Goal: Find specific page/section: Find specific page/section

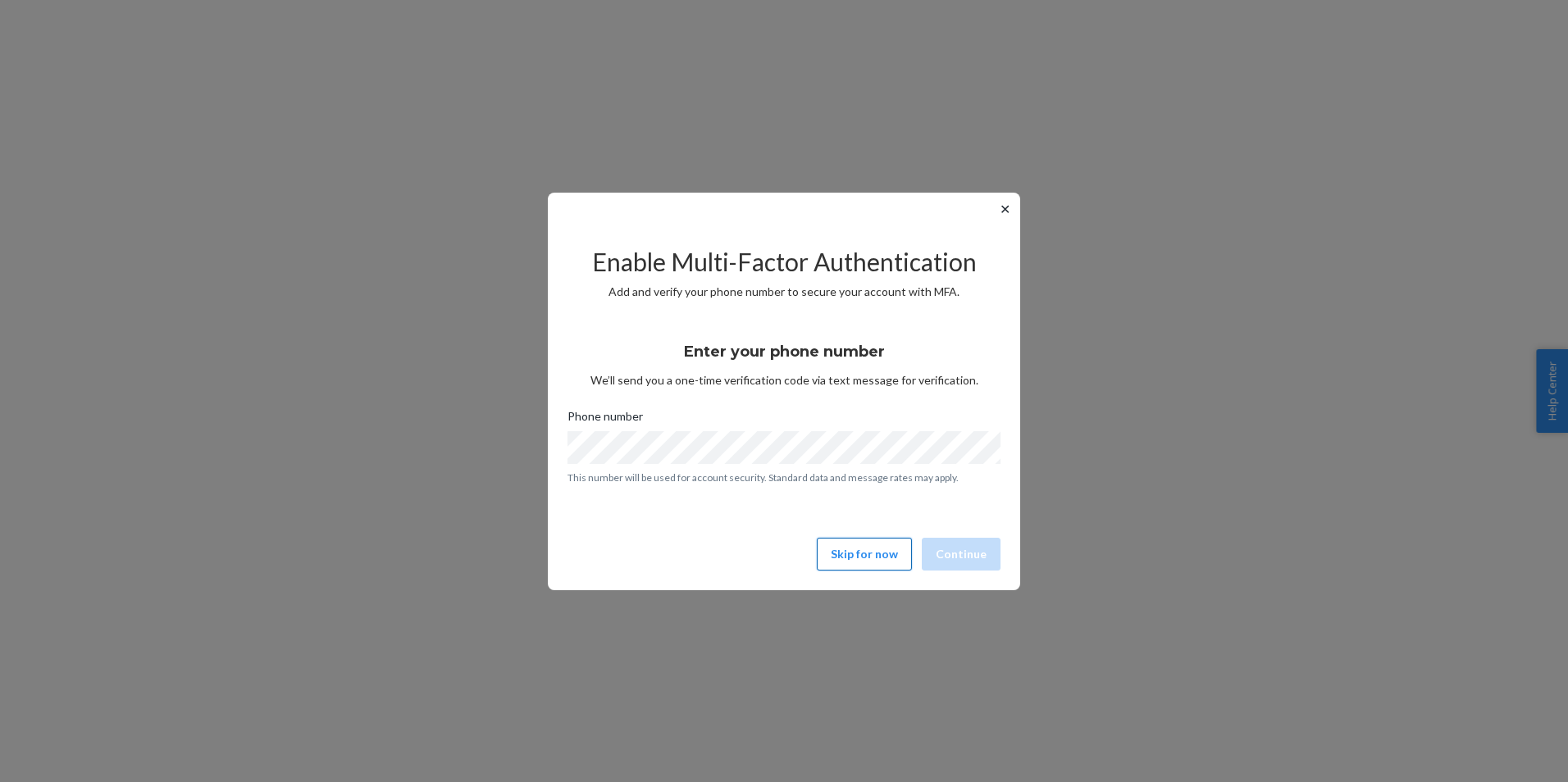
click at [867, 555] on button "Skip for now" at bounding box center [864, 554] width 95 height 32
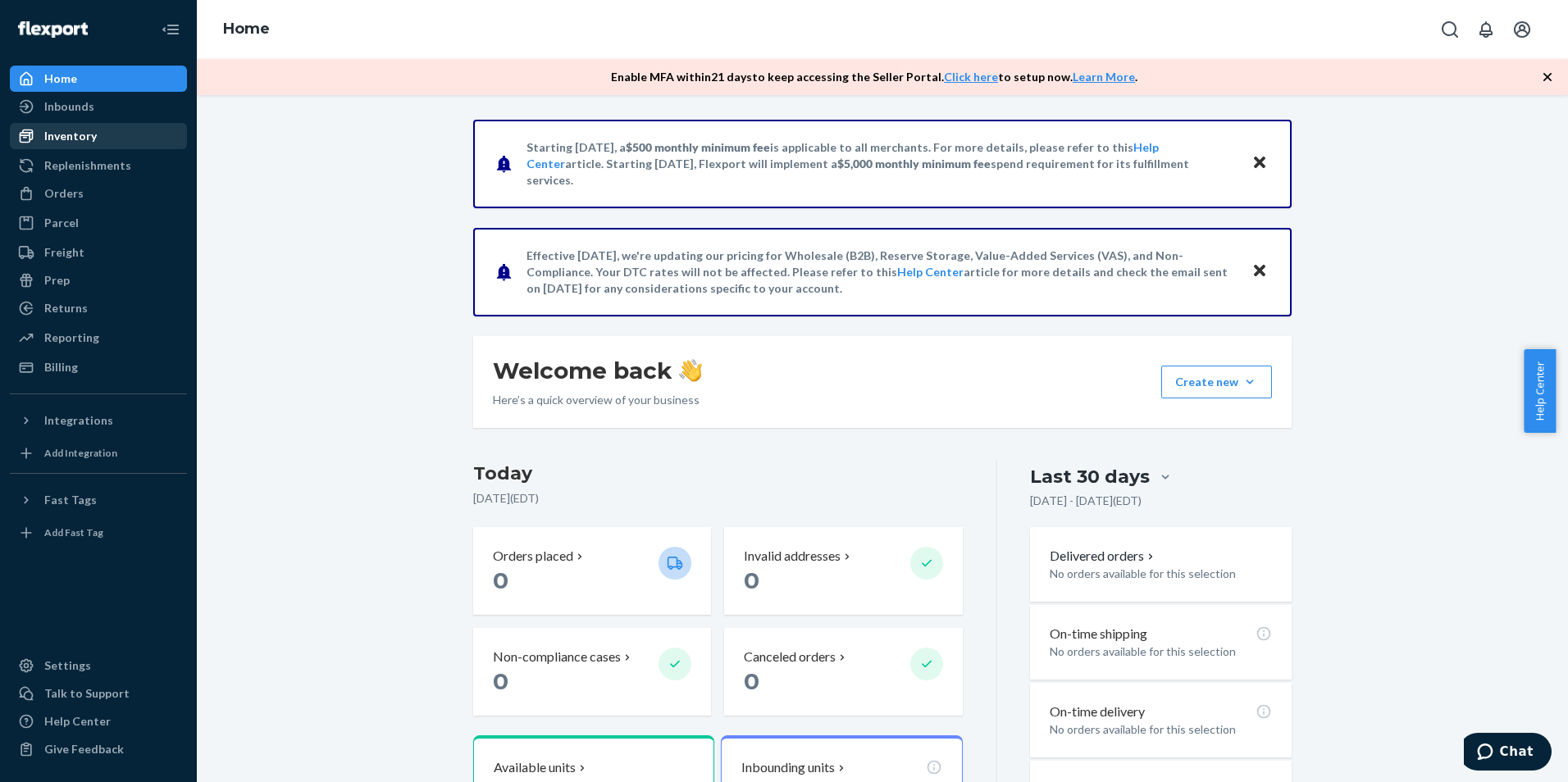
click at [72, 139] on div "Inventory" at bounding box center [70, 137] width 52 height 17
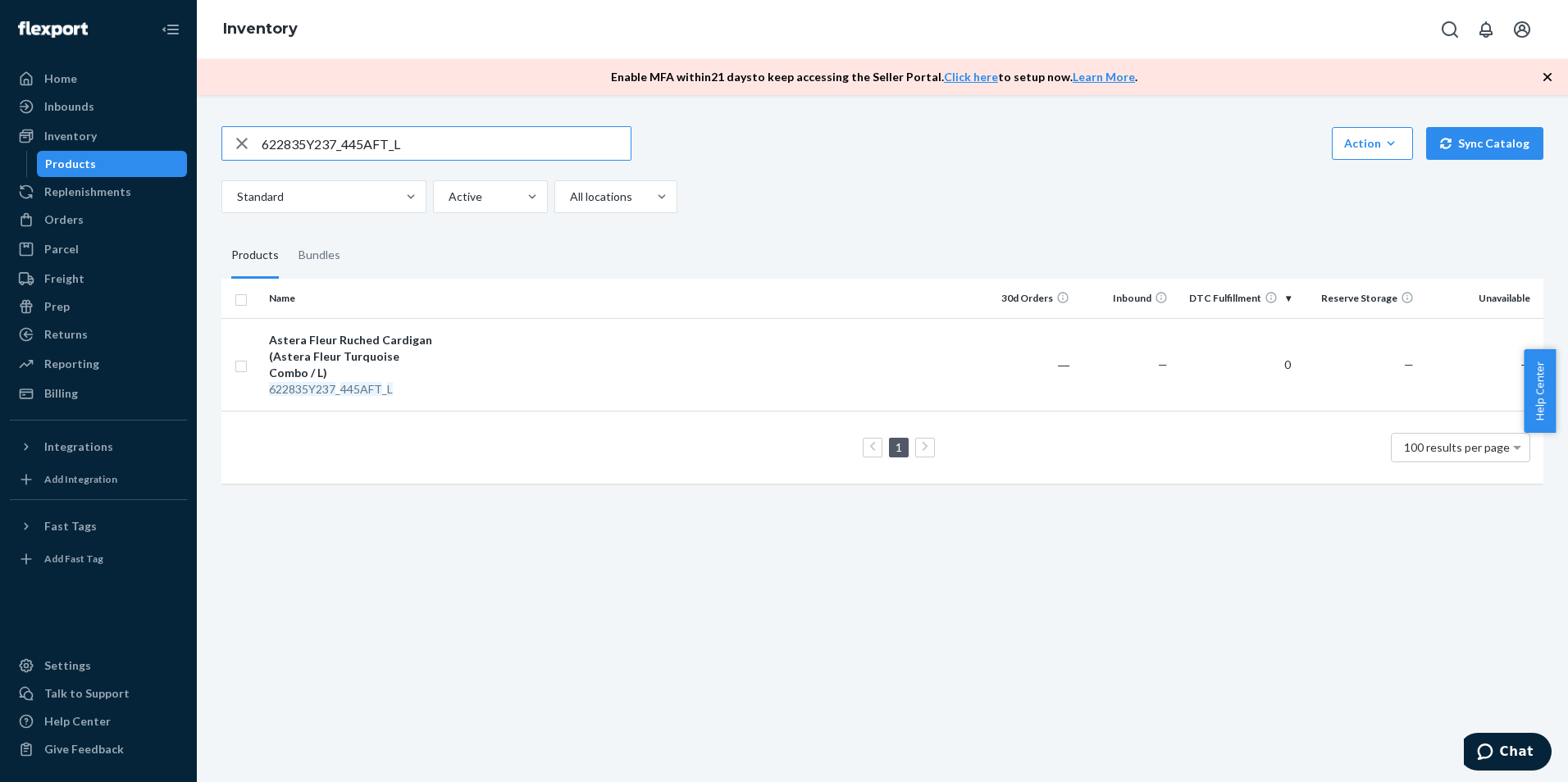
drag, startPoint x: 441, startPoint y: 139, endPoint x: 256, endPoint y: 139, distance: 185.0
click at [256, 139] on div "622835Y237_445AFT_L" at bounding box center [427, 143] width 408 height 32
paste input "722142B045_001BLK_00"
type input "722142B045_001BLK_00"
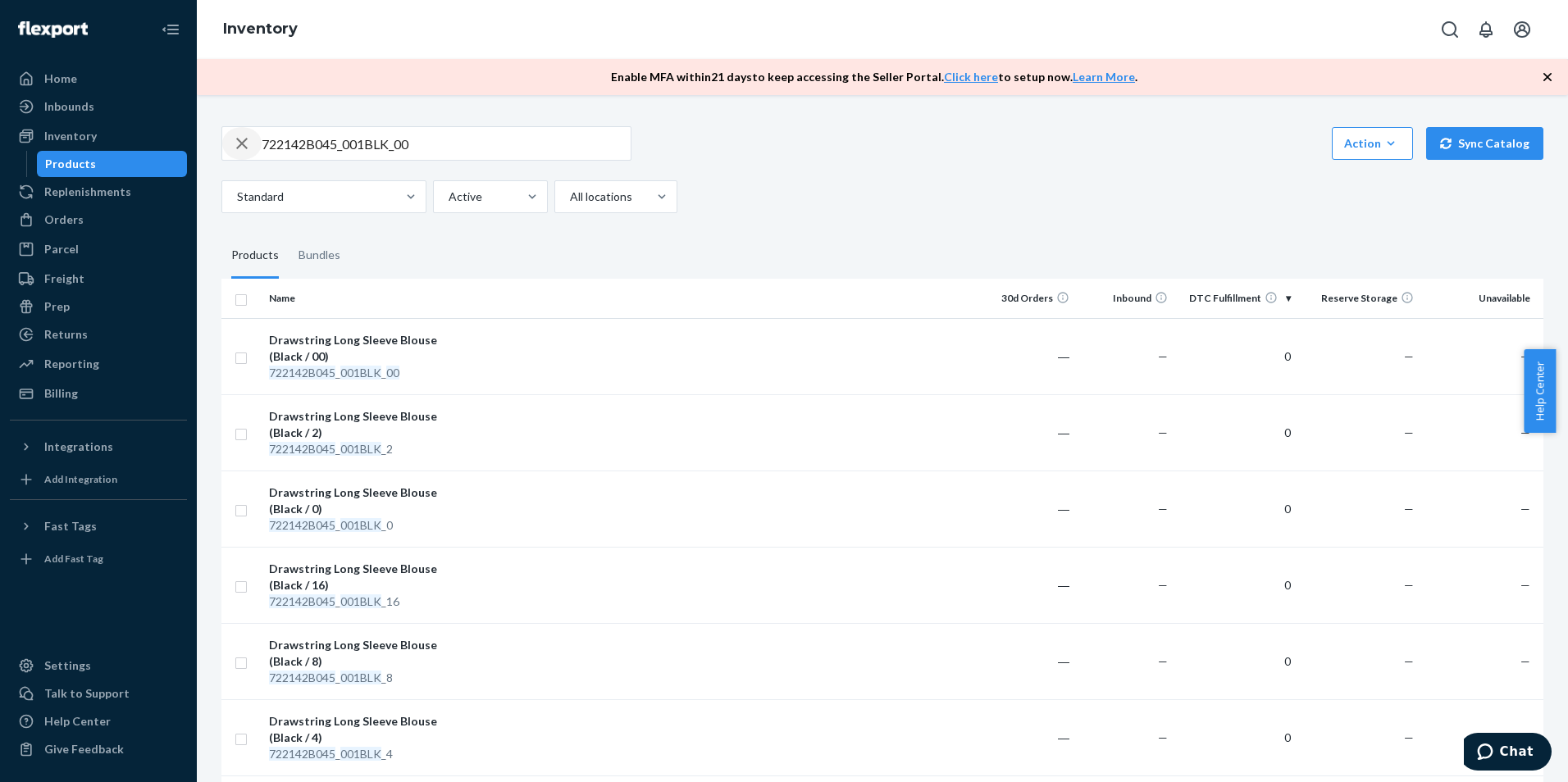
click at [237, 142] on icon "button" at bounding box center [242, 143] width 20 height 32
click at [1547, 77] on icon "button" at bounding box center [1547, 77] width 8 height 8
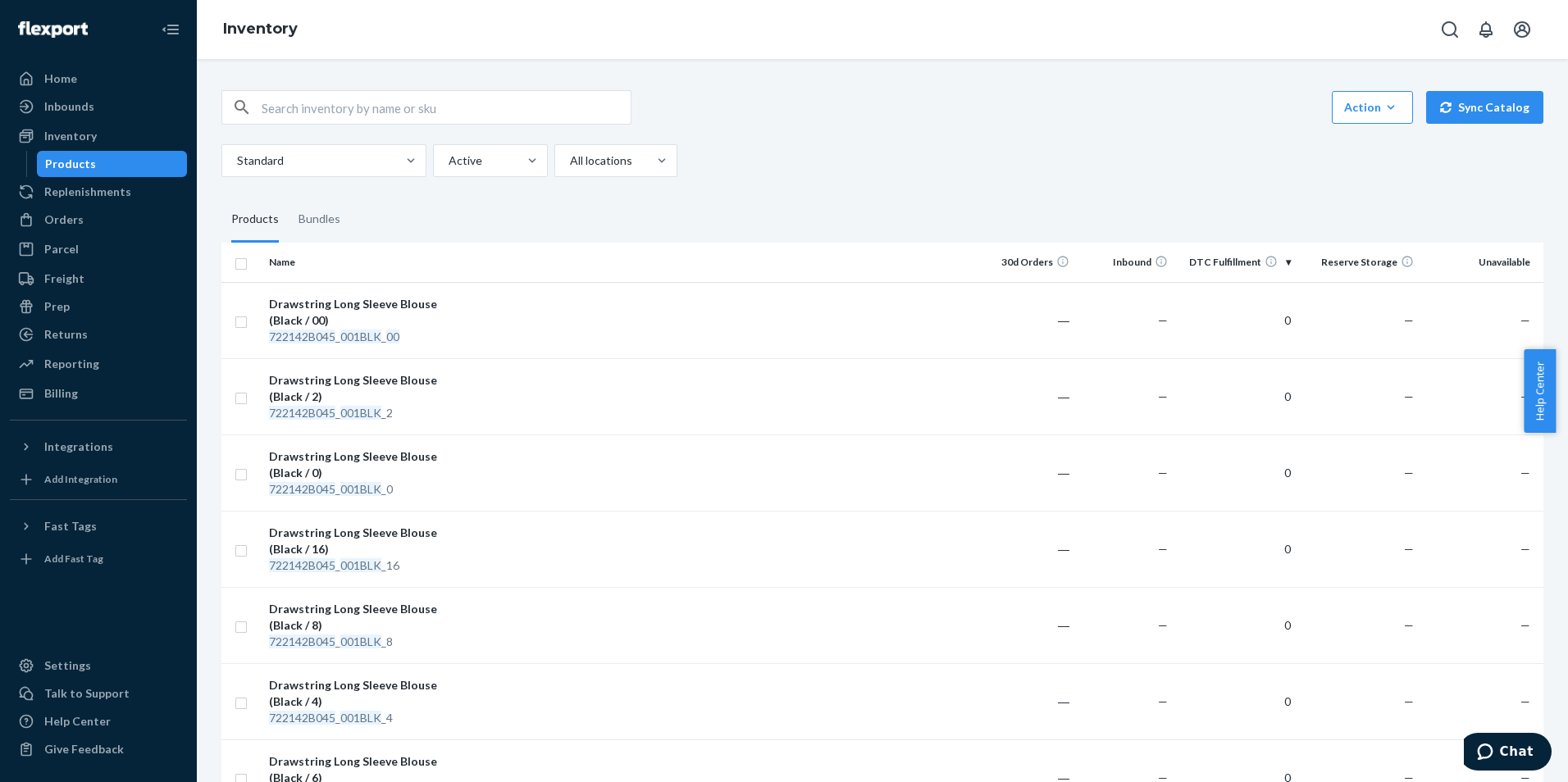
click at [939, 166] on div "Standard Active All locations" at bounding box center [876, 160] width 1310 height 32
click at [61, 73] on div "Home" at bounding box center [60, 79] width 32 height 17
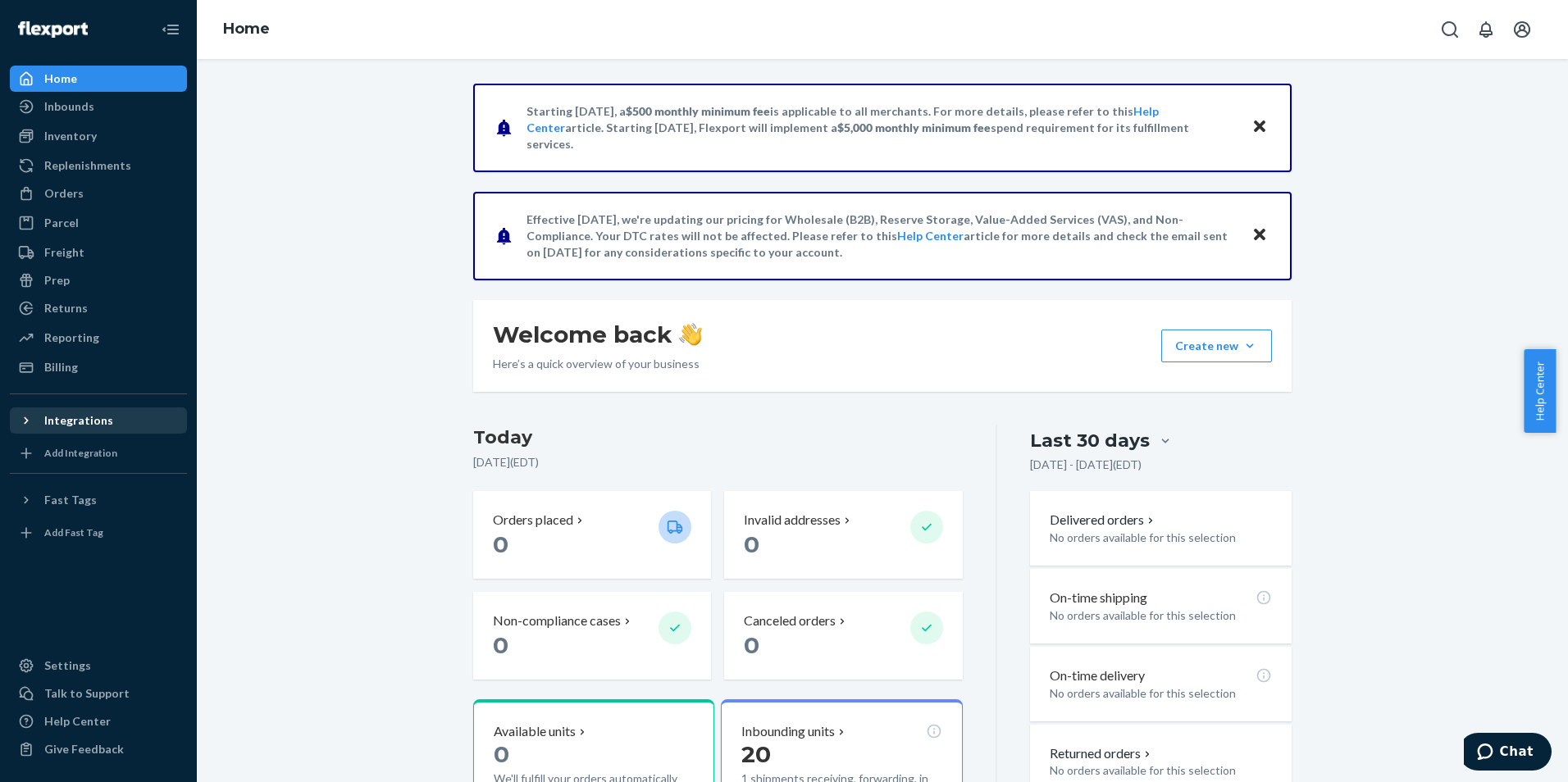
click at [53, 424] on div "Integrations" at bounding box center [78, 421] width 69 height 17
click at [1524, 28] on icon "Open account menu" at bounding box center [1522, 30] width 17 height 17
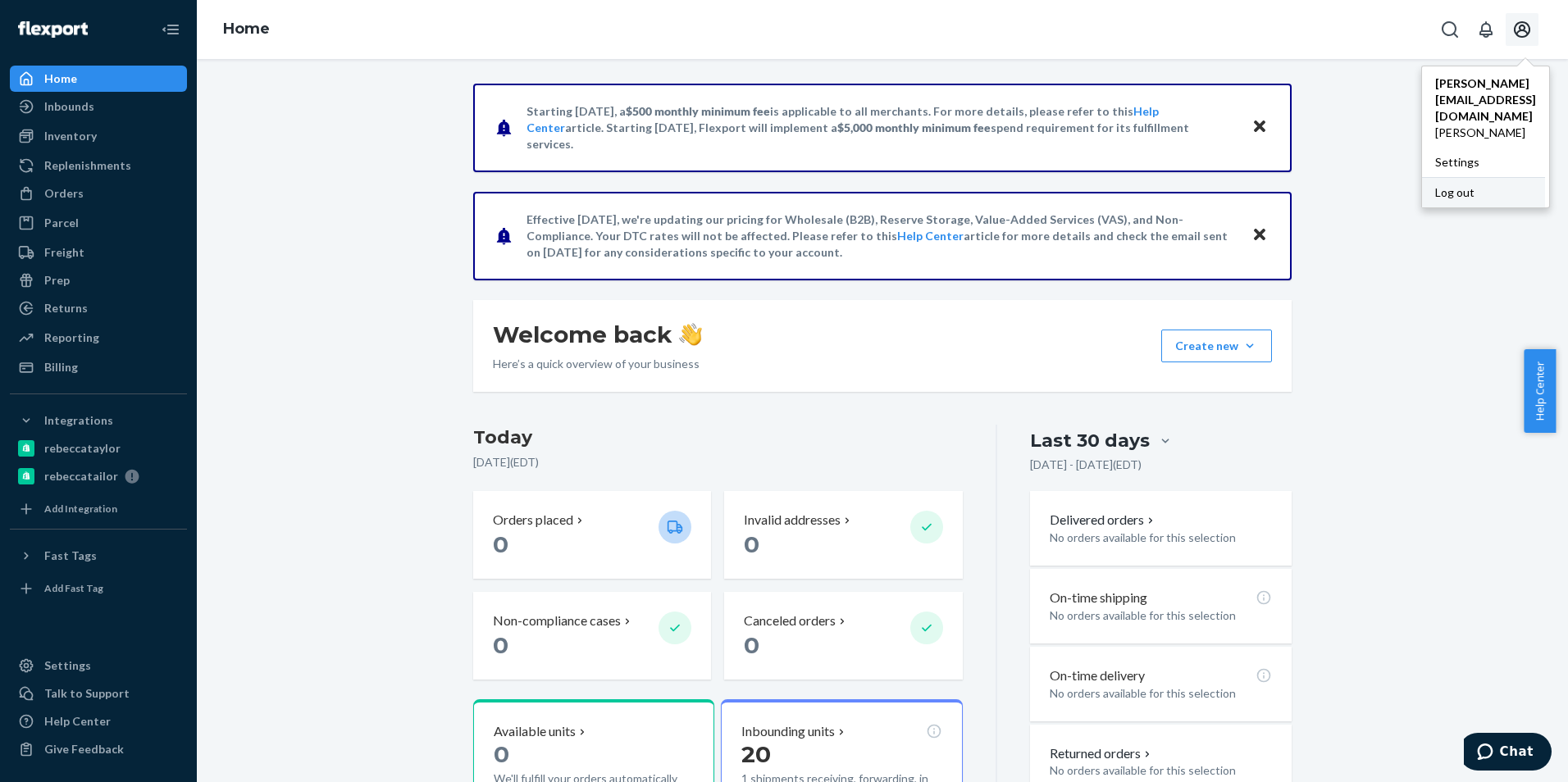
click at [1443, 177] on div "Log out" at bounding box center [1484, 192] width 123 height 30
